Goal: Task Accomplishment & Management: Manage account settings

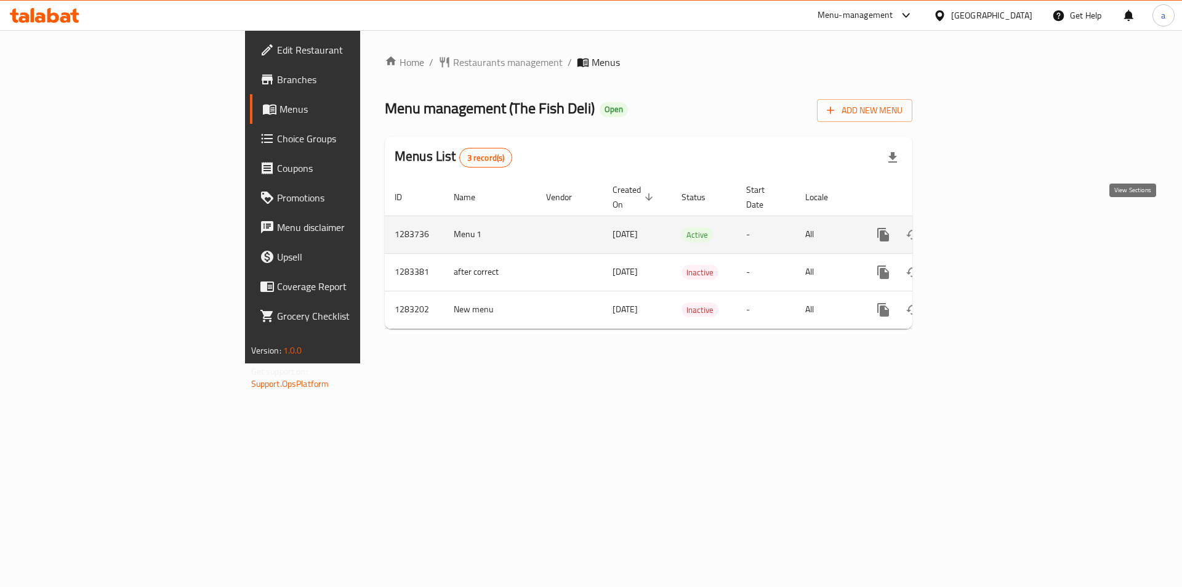
click at [980, 227] on icon "enhanced table" at bounding box center [972, 234] width 15 height 15
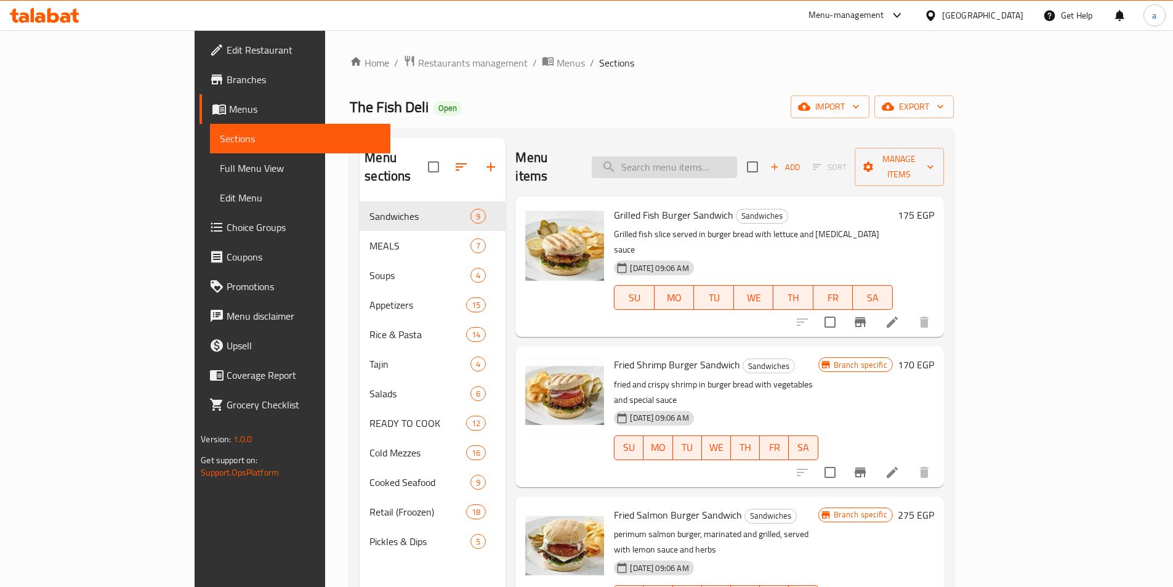
click at [737, 163] on input "search" at bounding box center [664, 167] width 145 height 22
paste input "mini hawawshi herring"
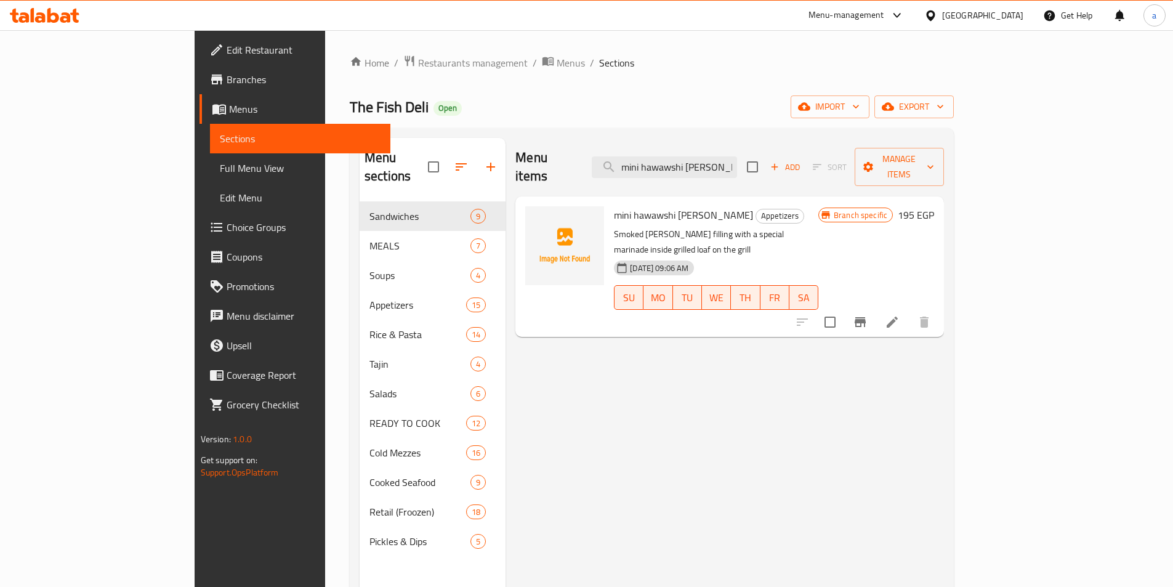
type input "mini hawawshi herring"
click at [798, 227] on p "Smoked herring filling with a special marinade inside grilled loaf on the grill" at bounding box center [716, 242] width 204 height 31
click at [900, 315] on icon at bounding box center [892, 322] width 15 height 15
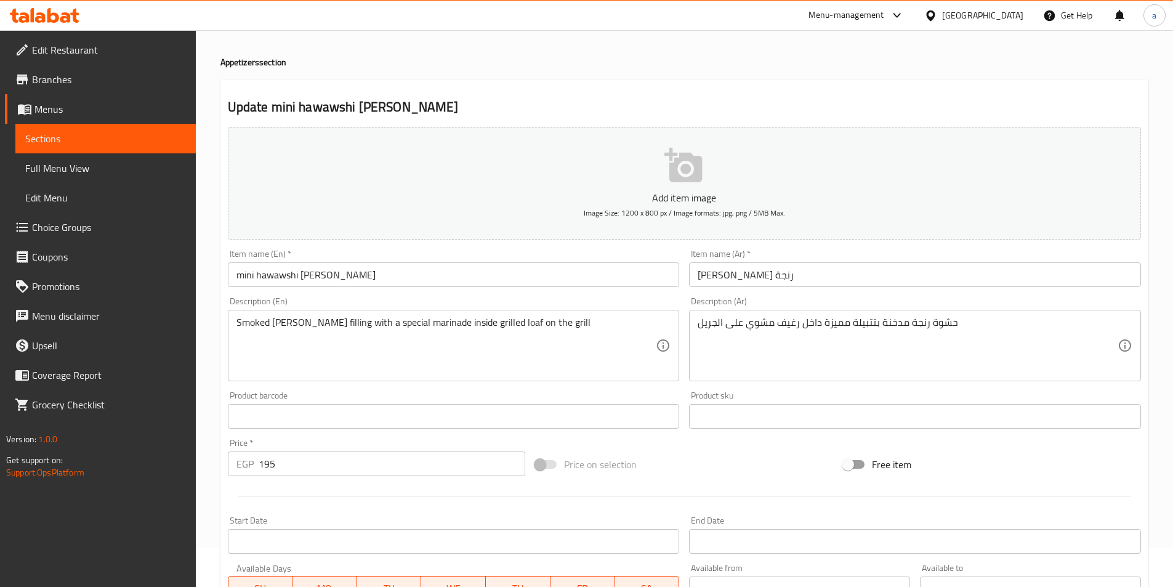
scroll to position [62, 0]
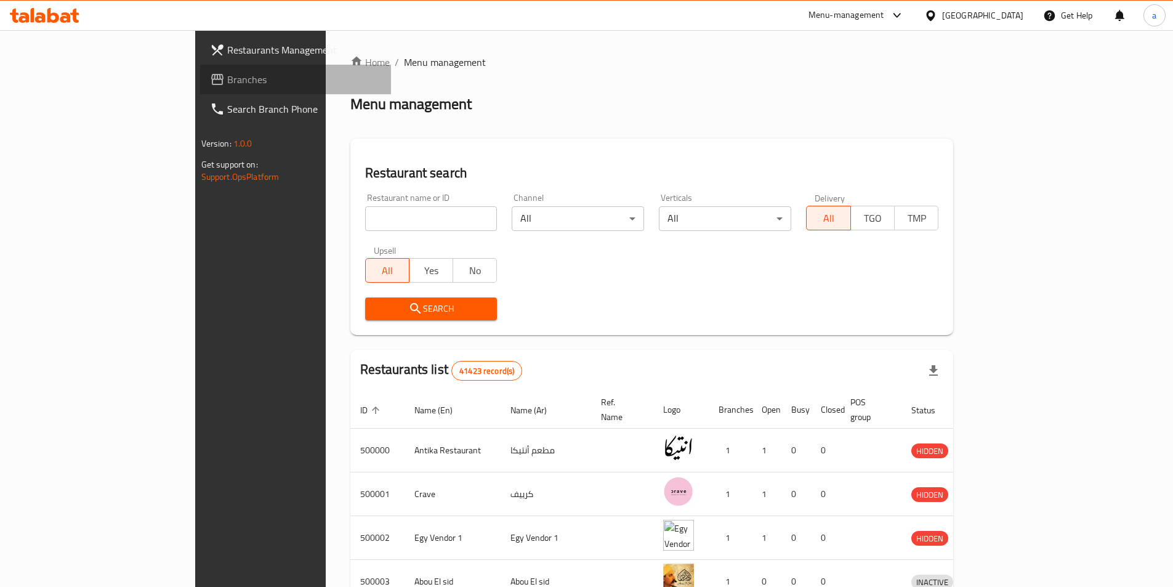
click at [227, 80] on span "Branches" at bounding box center [304, 79] width 154 height 15
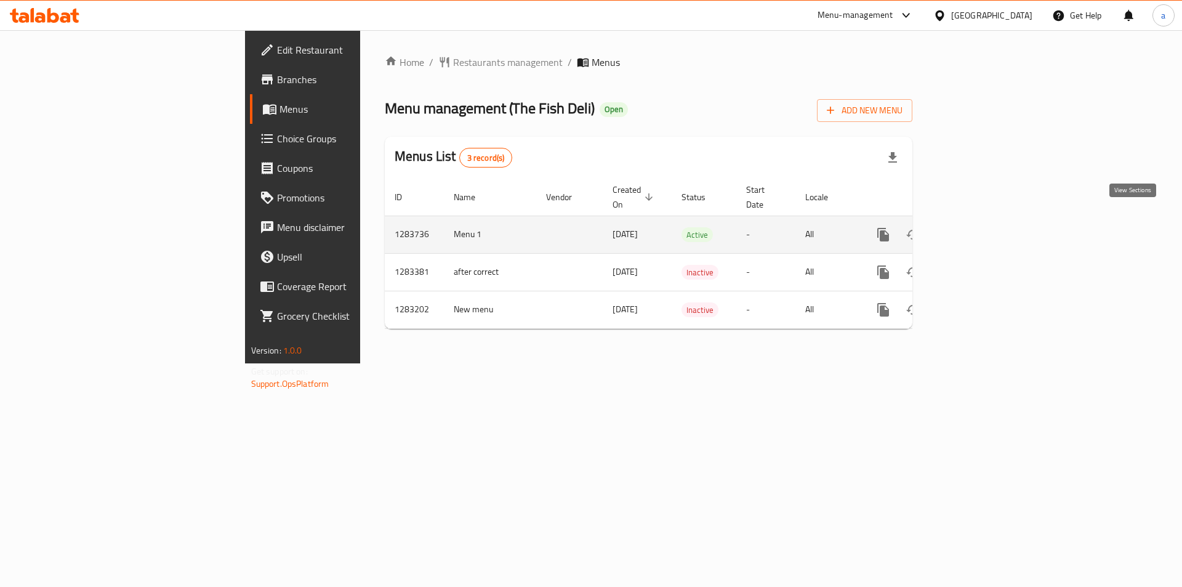
click at [980, 227] on icon "enhanced table" at bounding box center [972, 234] width 15 height 15
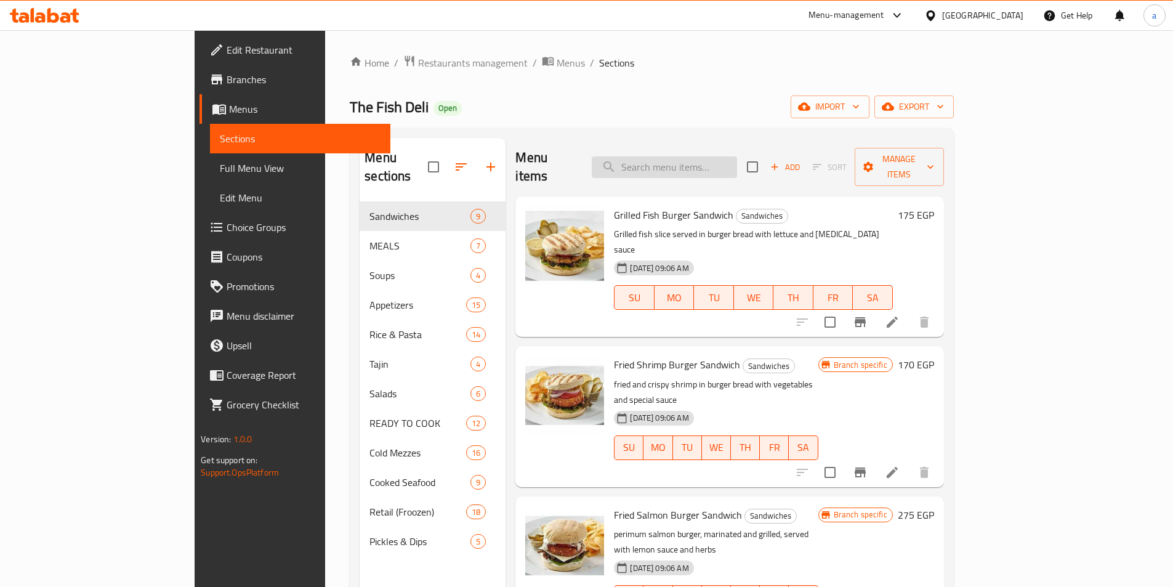
click at [720, 148] on div "Menu items Add Sort Manage items" at bounding box center [729, 167] width 428 height 59
click at [720, 156] on input "search" at bounding box center [664, 167] width 145 height 22
paste input "smoked [PERSON_NAME] sandwich"
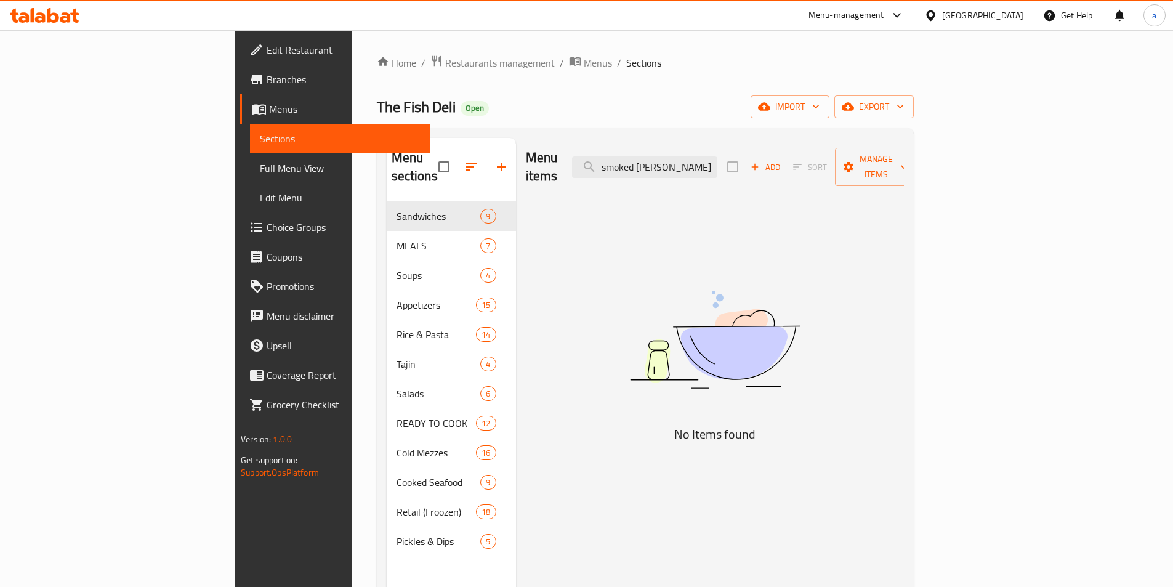
type input "smoked [PERSON_NAME] sandwich"
click at [584, 60] on span "Menus" at bounding box center [598, 62] width 28 height 15
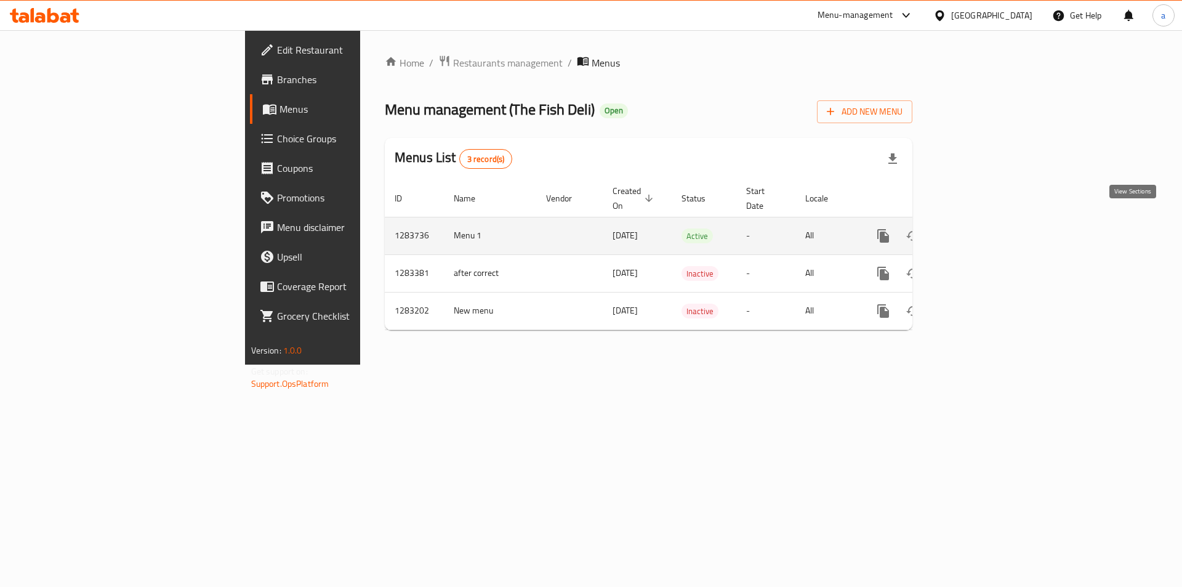
click at [980, 228] on icon "enhanced table" at bounding box center [972, 235] width 15 height 15
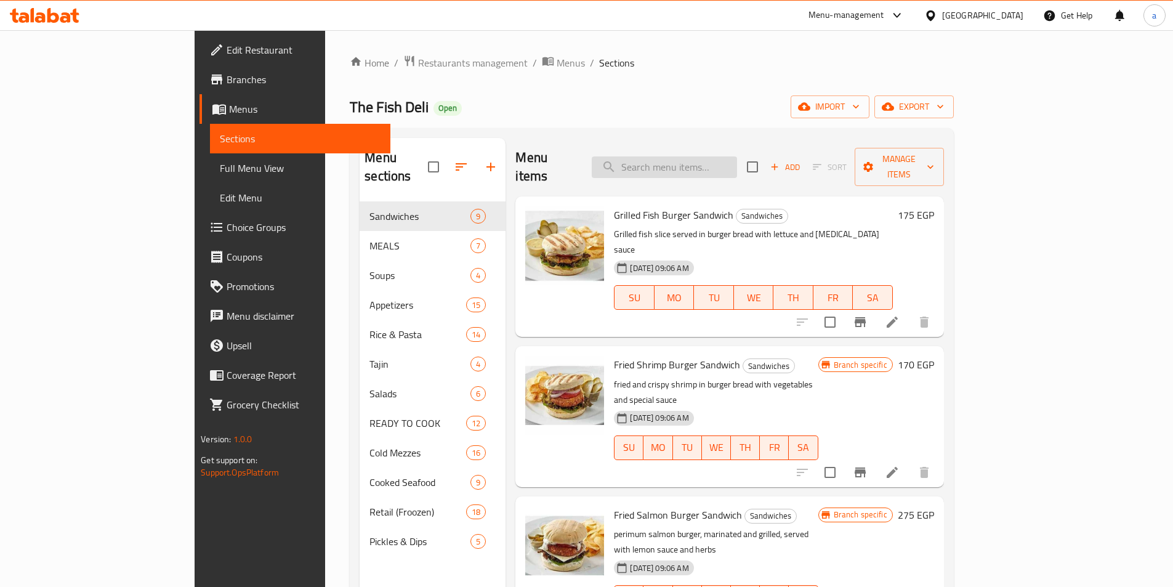
click at [737, 159] on input "search" at bounding box center [664, 167] width 145 height 22
paste input "smoked [PERSON_NAME] sandwich"
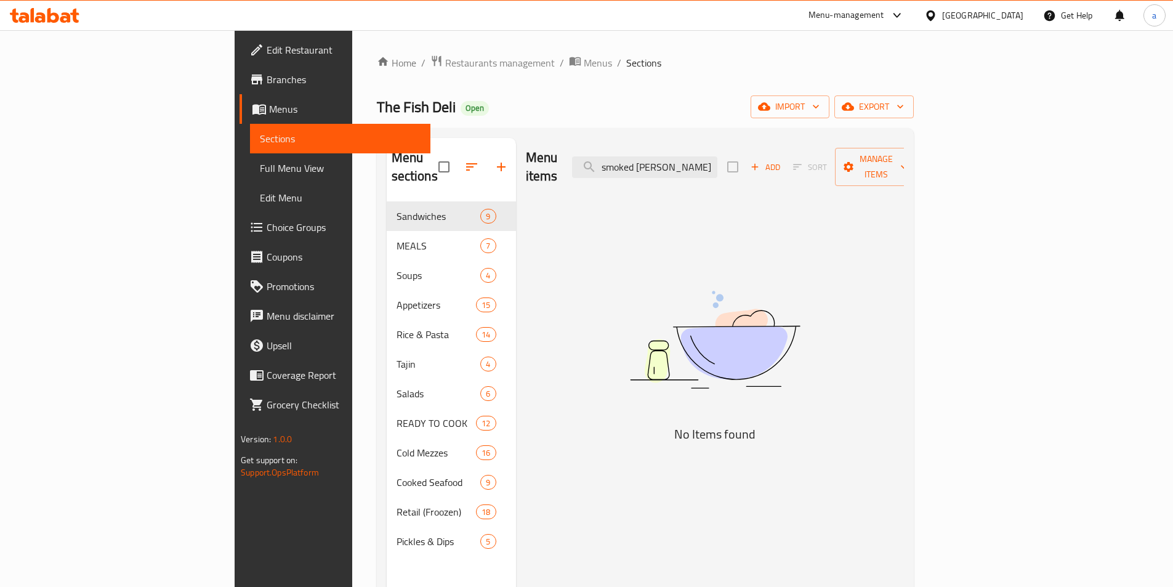
type input "smoked [PERSON_NAME] sandwich"
click at [717, 156] on input "smoked [PERSON_NAME] sandwich" at bounding box center [644, 167] width 145 height 22
click at [260, 138] on span "Sections" at bounding box center [340, 138] width 161 height 15
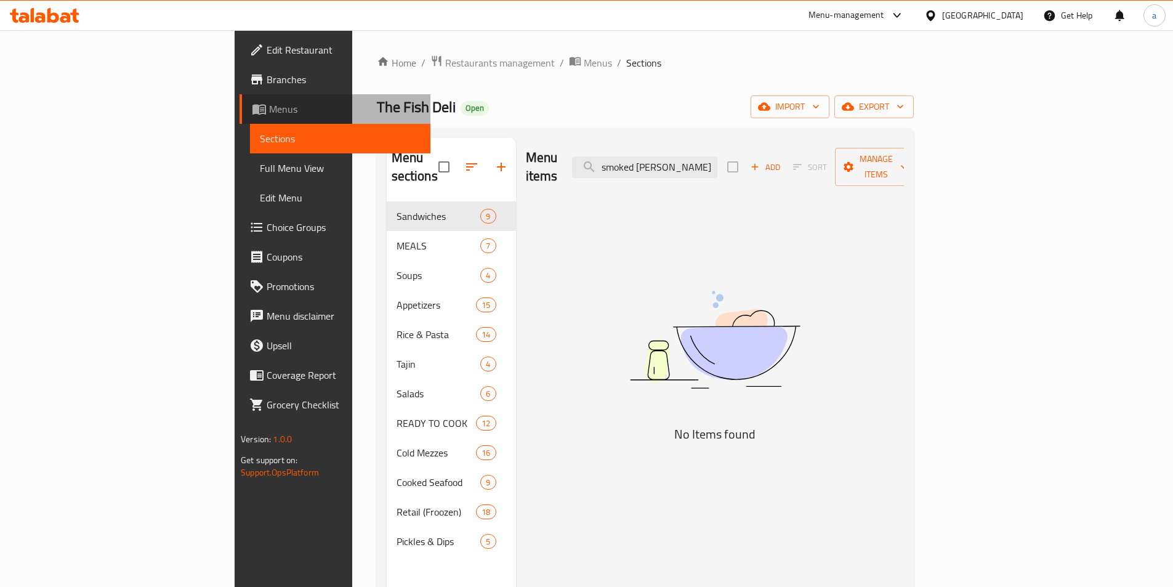
click at [240, 95] on link "Menus" at bounding box center [335, 109] width 191 height 30
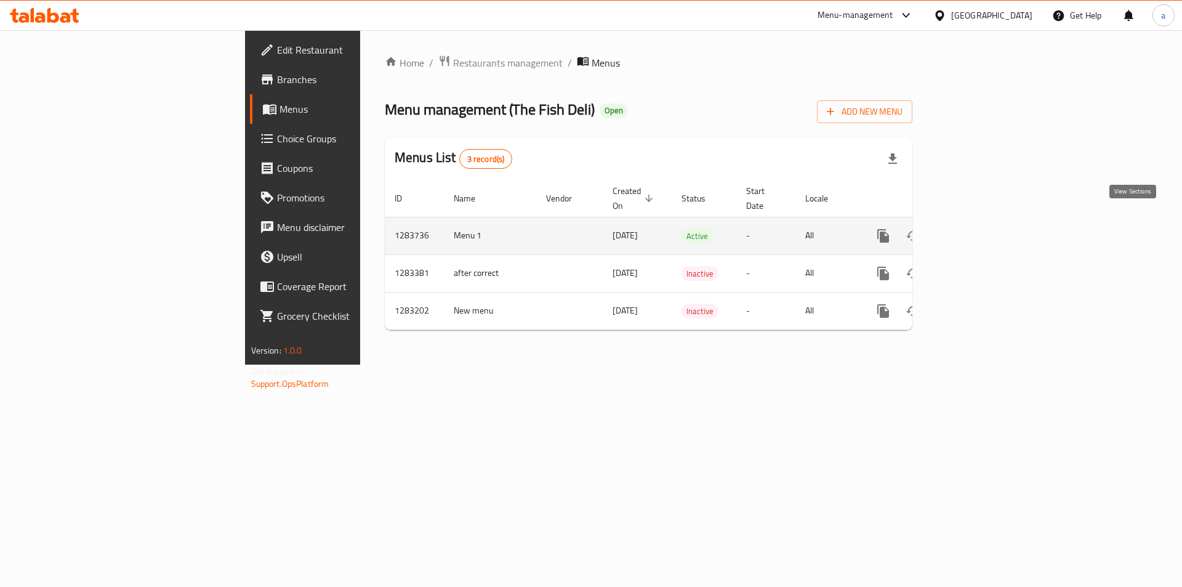
click at [980, 228] on icon "enhanced table" at bounding box center [972, 235] width 15 height 15
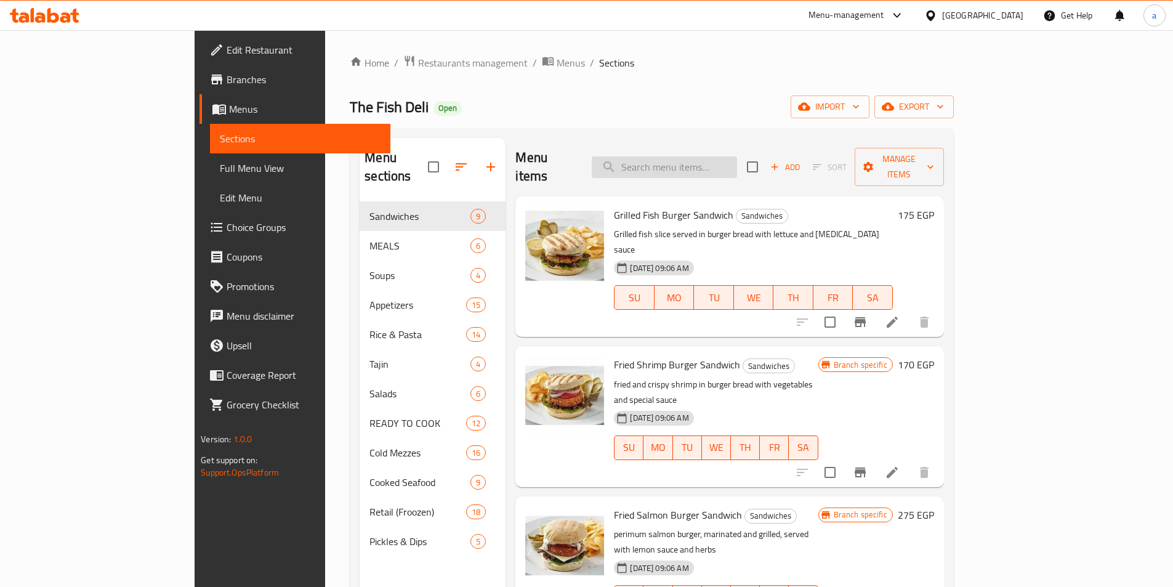
click at [686, 163] on input "search" at bounding box center [664, 167] width 145 height 22
paste input "smoked [PERSON_NAME] sandwich"
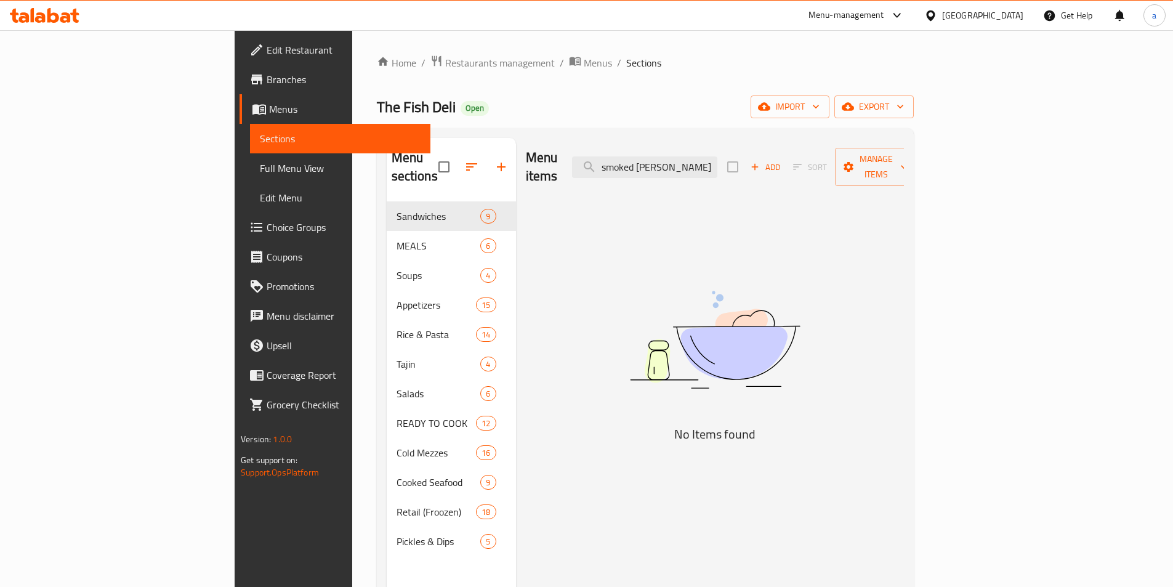
type input "smoked [PERSON_NAME] sandwich"
click at [445, 67] on span "Restaurants management" at bounding box center [500, 62] width 110 height 15
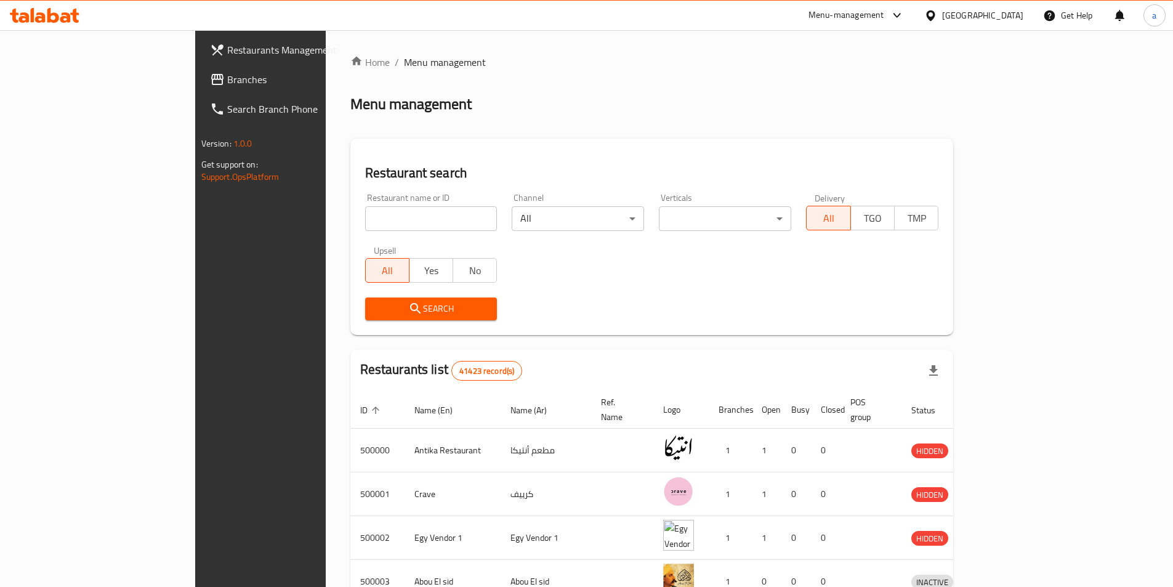
click at [227, 76] on span "Branches" at bounding box center [304, 79] width 154 height 15
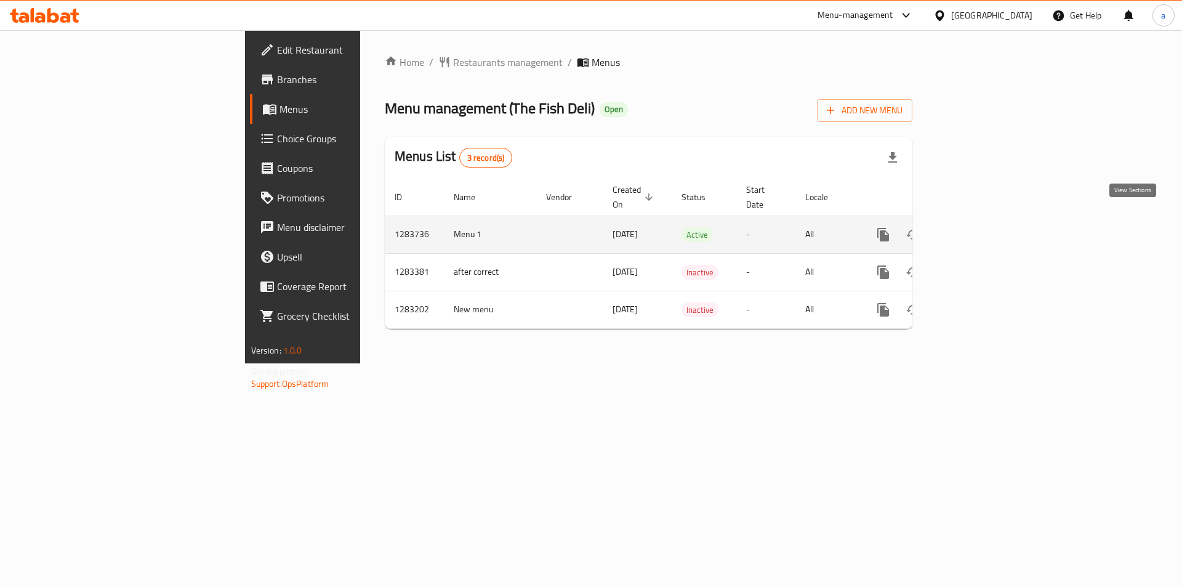
click at [980, 227] on icon "enhanced table" at bounding box center [972, 234] width 15 height 15
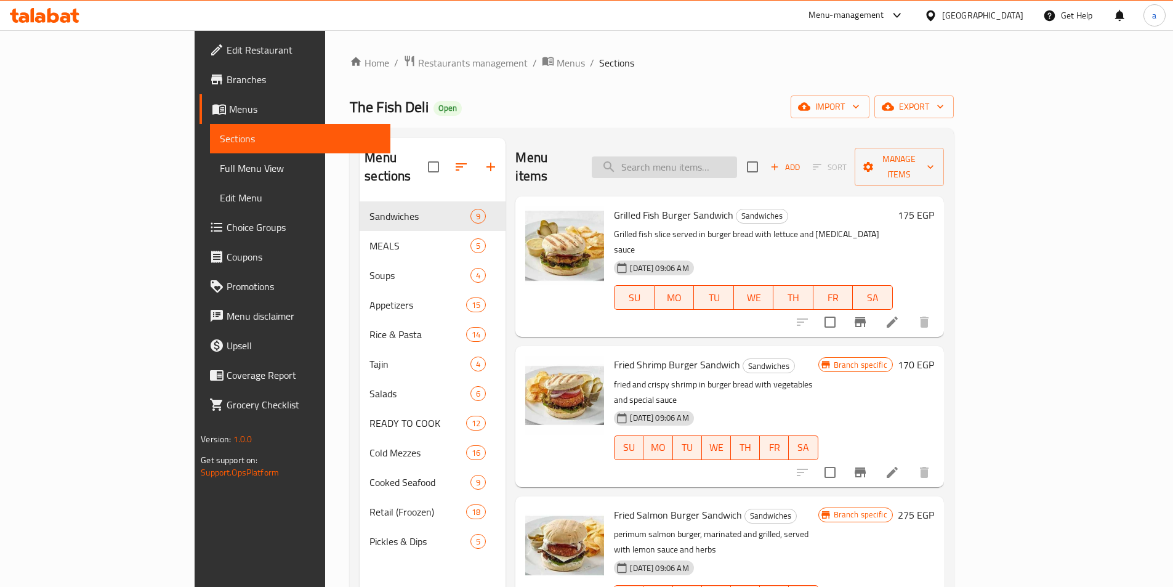
click at [721, 162] on input "search" at bounding box center [664, 167] width 145 height 22
paste input "760253"
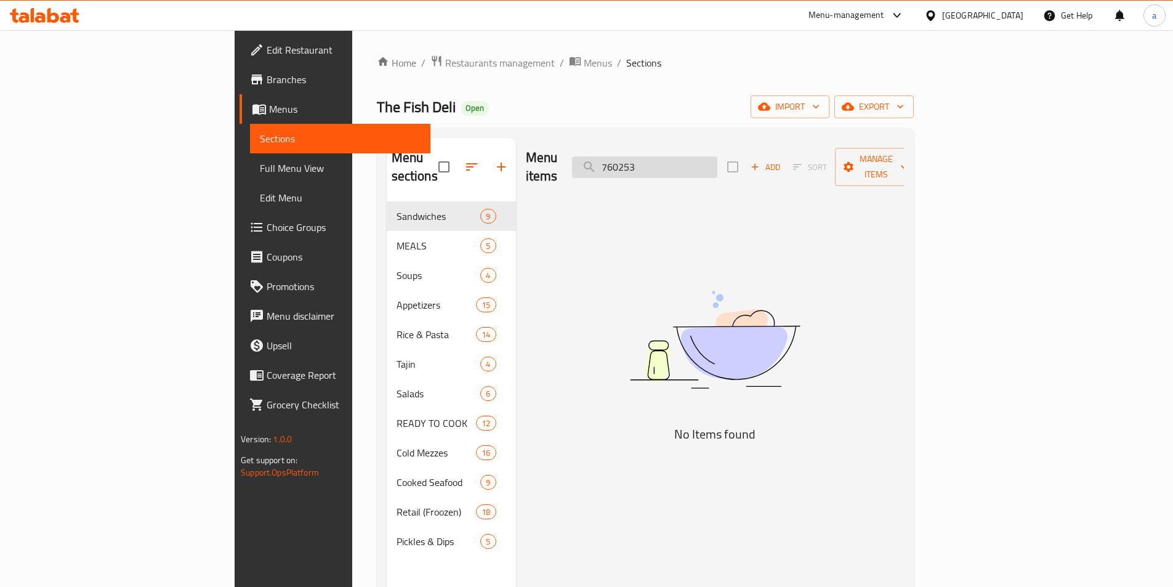
click at [717, 158] on input "760253" at bounding box center [644, 167] width 145 height 22
paste input "smoked [PERSON_NAME] sandwich"
type input "smoked [PERSON_NAME] sandwich"
click at [708, 163] on input "smoked [PERSON_NAME] sandwich" at bounding box center [644, 167] width 145 height 22
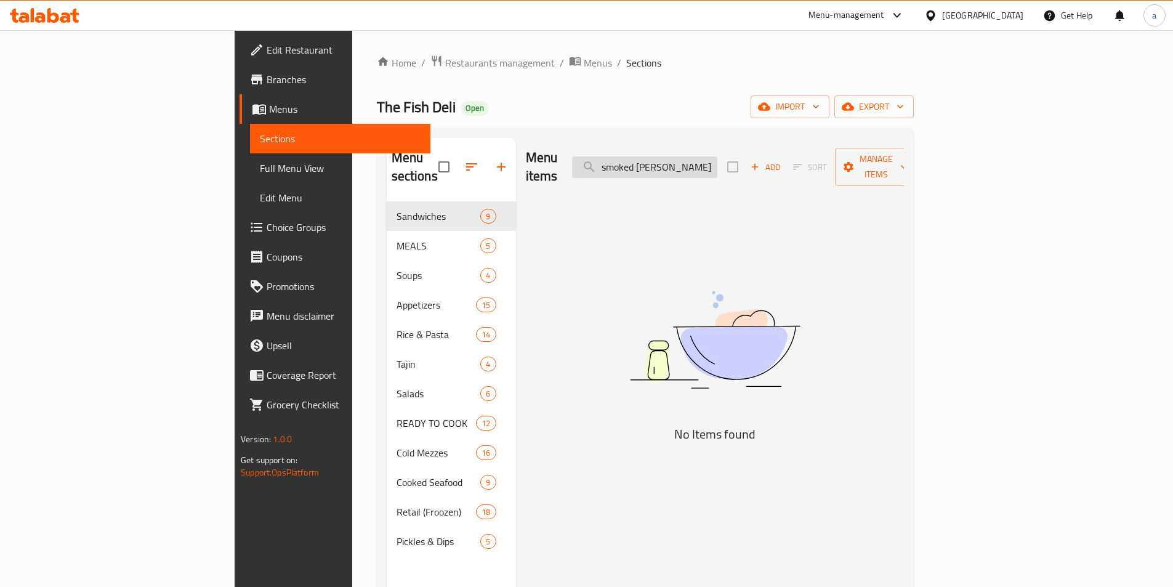
click at [708, 163] on input "smoked [PERSON_NAME] sandwich" at bounding box center [644, 167] width 145 height 22
click at [377, 73] on div "Home / Restaurants management / Menus / Sections The Fish Deli Open import expo…" at bounding box center [645, 395] width 537 height 680
click at [445, 61] on span "Restaurants management" at bounding box center [500, 62] width 110 height 15
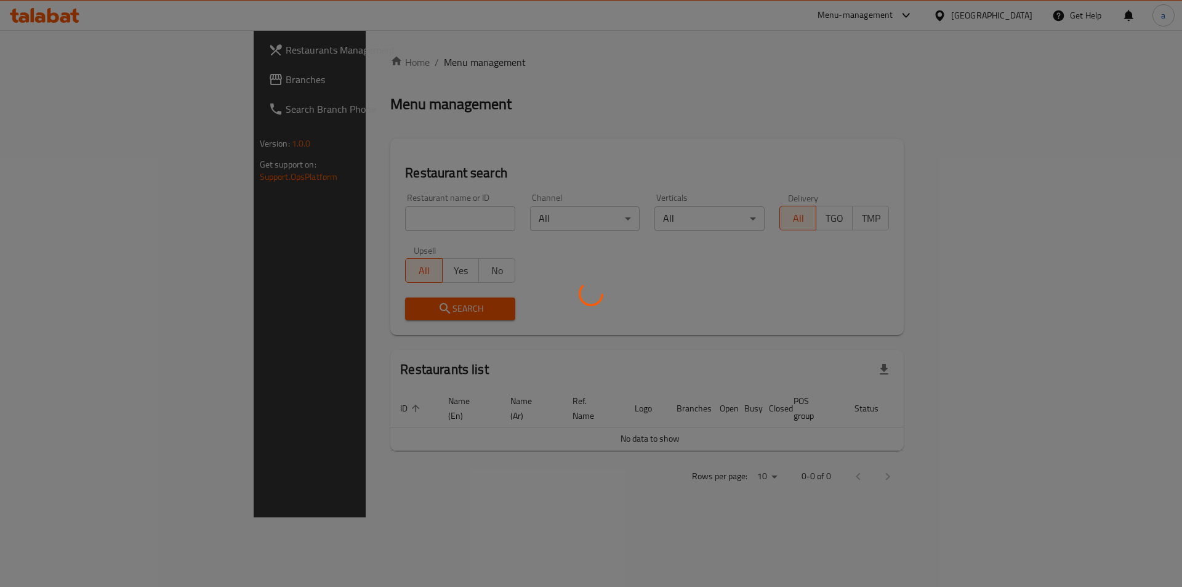
click at [44, 78] on div at bounding box center [591, 293] width 1182 height 587
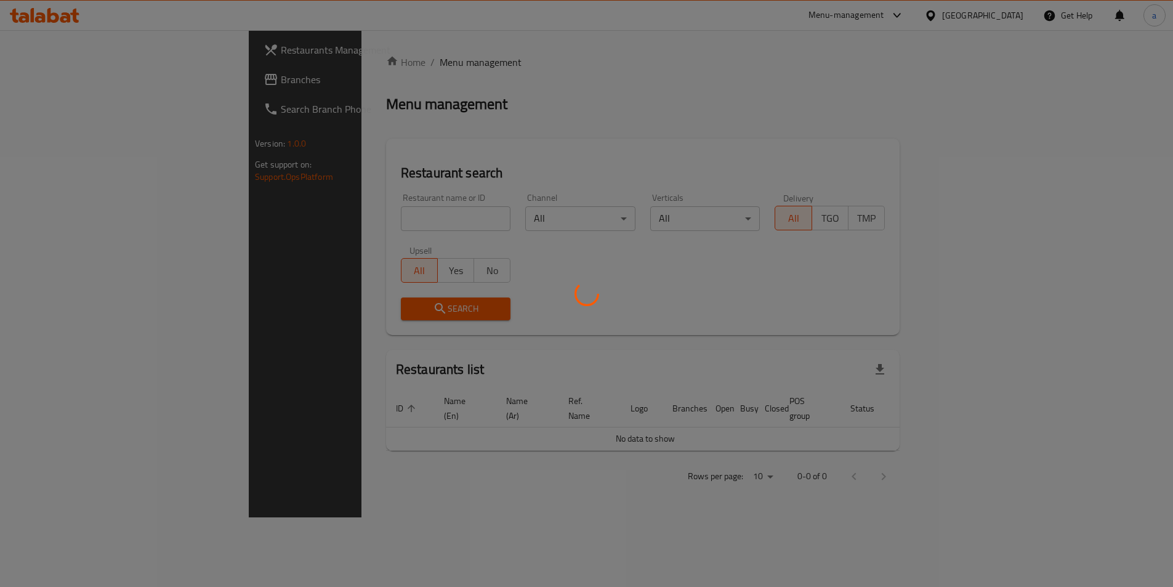
click at [60, 75] on div at bounding box center [586, 293] width 1173 height 587
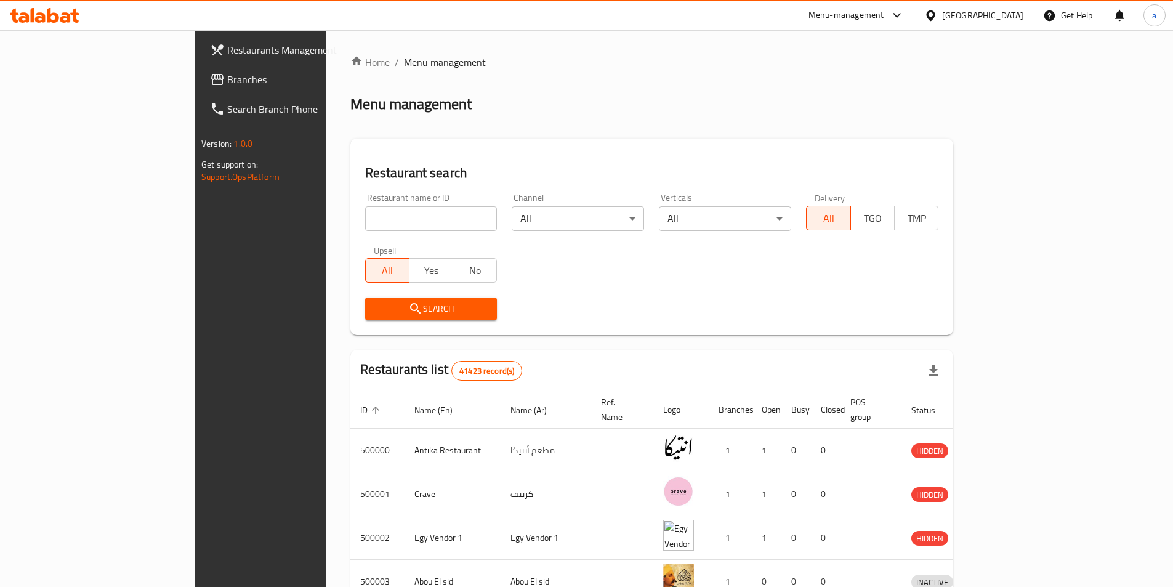
click at [227, 75] on span "Branches" at bounding box center [304, 79] width 154 height 15
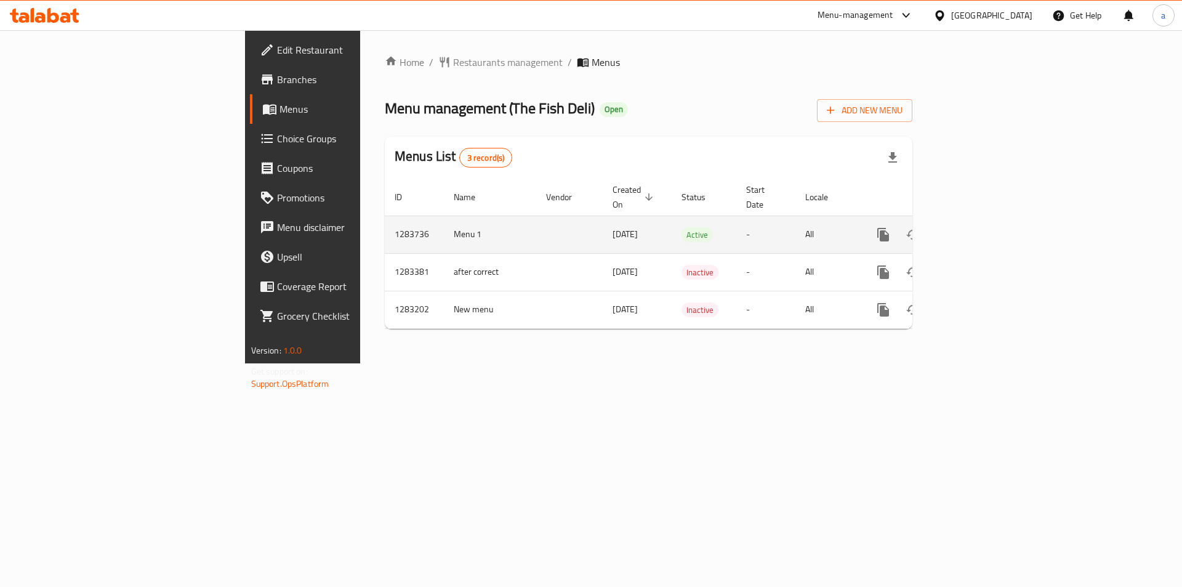
click at [603, 230] on td "[DATE]" at bounding box center [637, 235] width 69 height 38
click at [978, 229] on icon "enhanced table" at bounding box center [972, 234] width 11 height 11
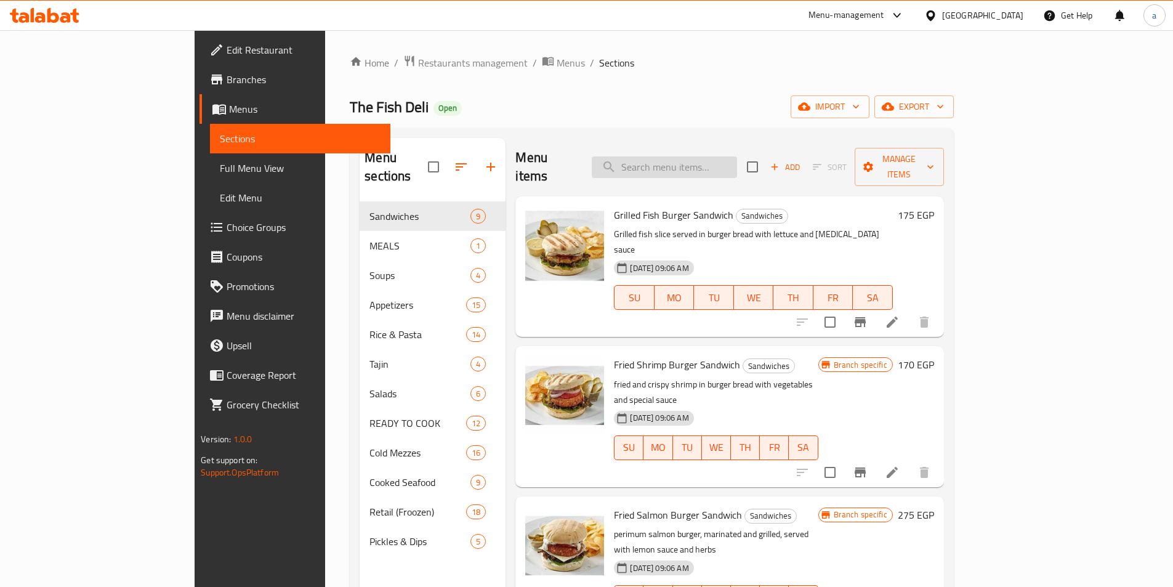
click at [737, 156] on input "search" at bounding box center [664, 167] width 145 height 22
click at [679, 156] on input "search" at bounding box center [664, 167] width 145 height 22
paste input "smoked herring"
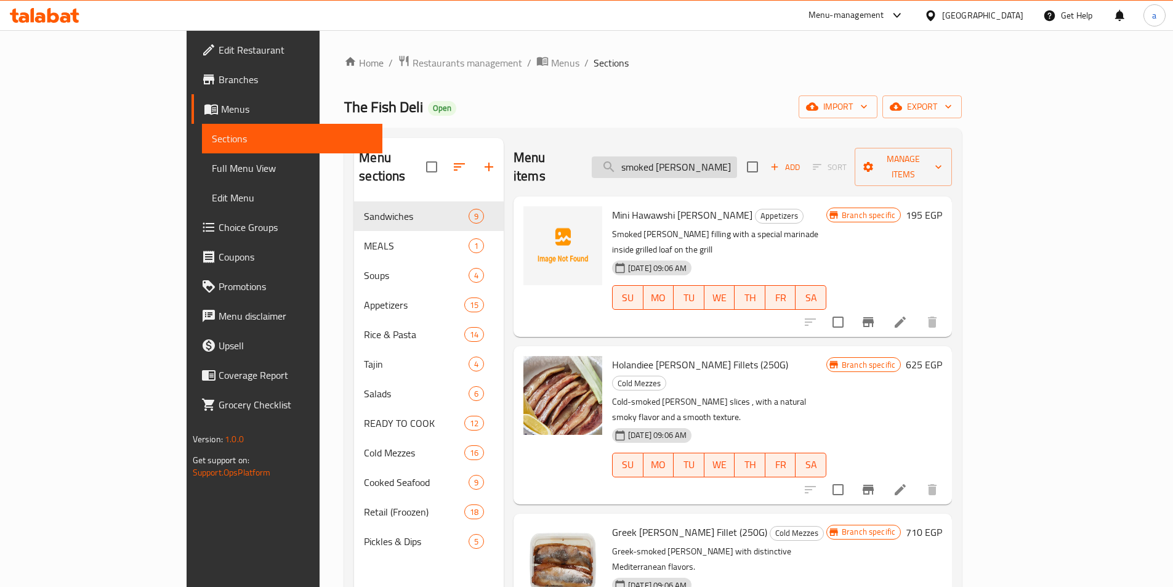
click at [737, 156] on input "smoked herring" at bounding box center [664, 167] width 145 height 22
paste input "sandwich"
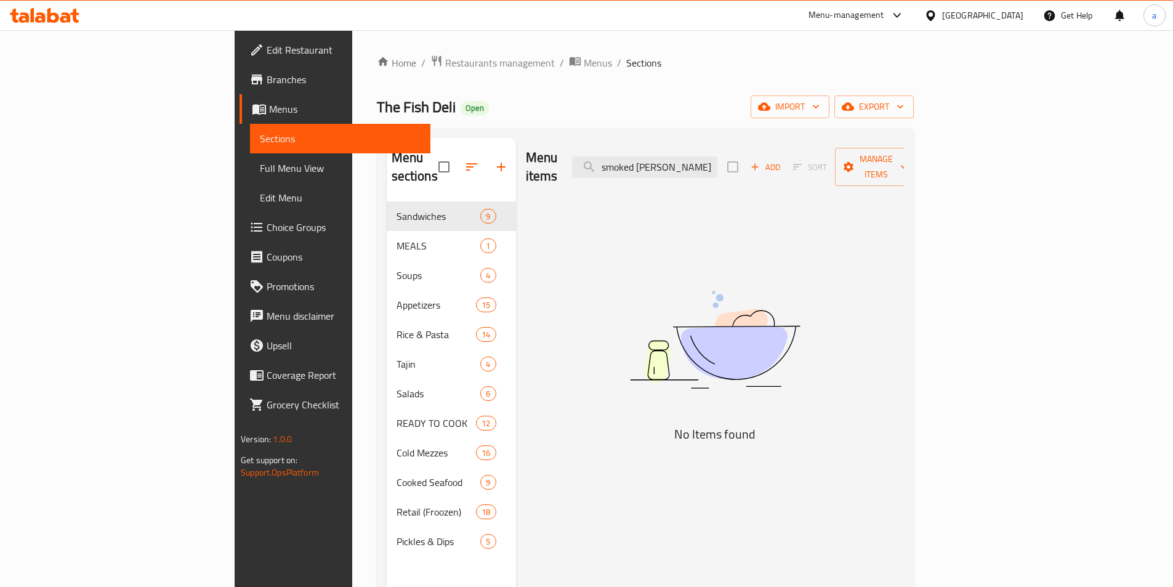
type input "smoked [PERSON_NAME] sandwich"
click at [445, 67] on span "Restaurants management" at bounding box center [500, 62] width 110 height 15
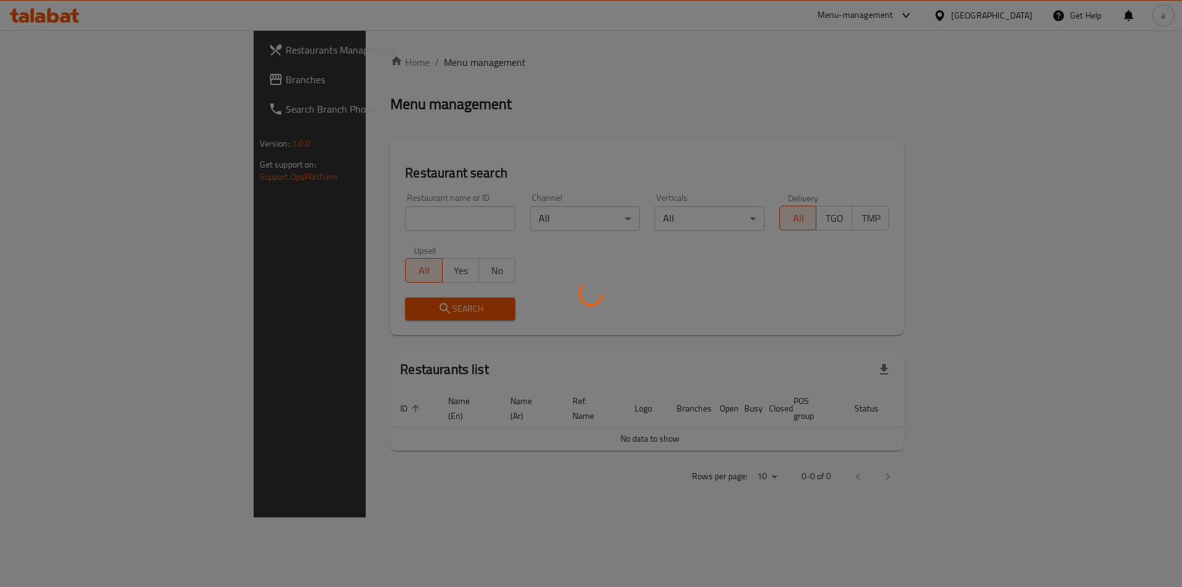
click at [94, 79] on div at bounding box center [591, 293] width 1182 height 587
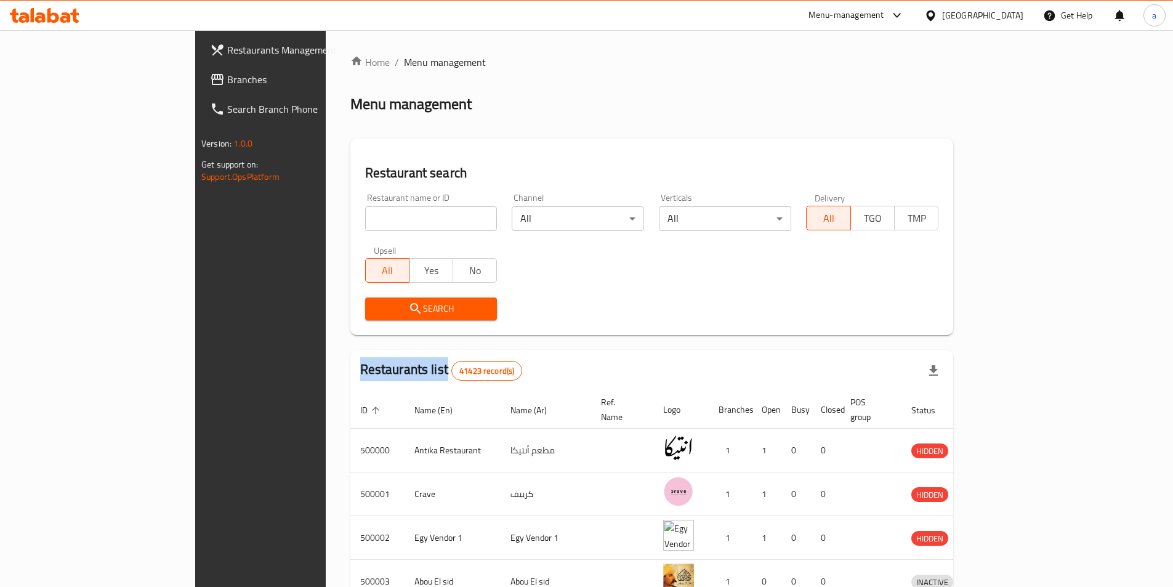
click at [195, 79] on div "Restaurants Management Branches Search Branch Phone Version: 1.0.0 Get support …" at bounding box center [586, 481] width 783 height 902
click at [227, 79] on span "Branches" at bounding box center [304, 79] width 154 height 15
